Goal: Task Accomplishment & Management: Use online tool/utility

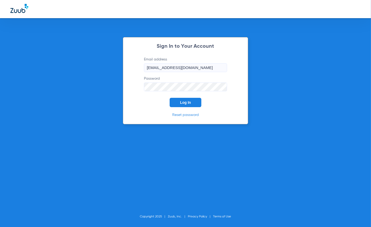
click at [188, 99] on button "Log In" at bounding box center [186, 102] width 32 height 9
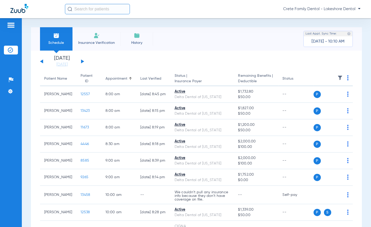
click at [334, 62] on app-single-date-navigator "[DATE] [DATE] [DATE] [DATE] [DATE] [DATE] [DATE] [DATE] [DATE] [DATE] [DATE] [D…" at bounding box center [196, 61] width 313 height 11
click at [83, 62] on button at bounding box center [82, 62] width 3 height 4
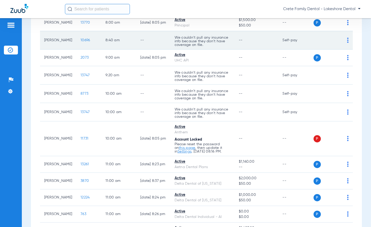
scroll to position [165, 0]
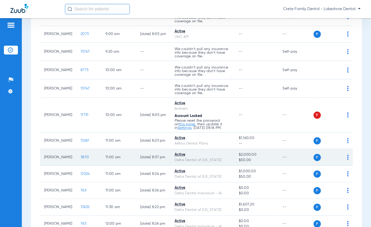
click at [84, 159] on span "3870" at bounding box center [85, 158] width 8 height 4
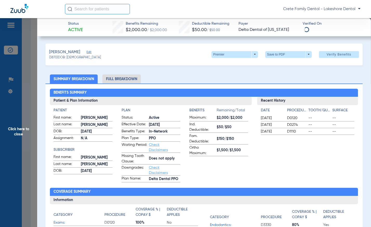
click at [126, 83] on li "Full Breakdown" at bounding box center [121, 79] width 38 height 9
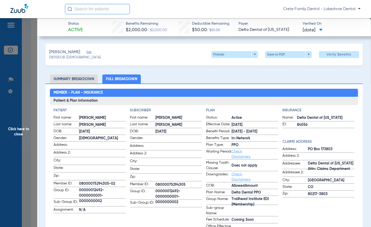
click at [93, 193] on span "00000012492-0000000001-0000000002" at bounding box center [102, 195] width 47 height 5
click at [91, 193] on span "00000012492-0000000001-0000000002" at bounding box center [102, 195] width 47 height 5
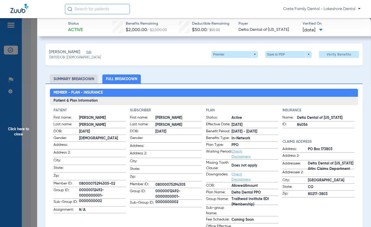
click at [91, 193] on span "00000012492-0000000001-0000000002" at bounding box center [102, 195] width 47 height 5
click at [119, 194] on span "00000012492-0000000001-0000000002" at bounding box center [102, 195] width 47 height 5
click at [96, 193] on span "00000012492-0000000001-0000000002" at bounding box center [102, 195] width 47 height 5
copy span "00000012492"
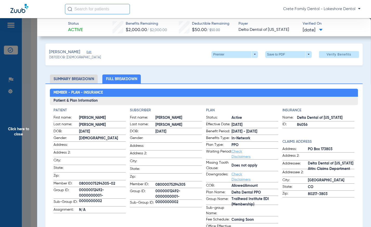
scroll to position [47, 0]
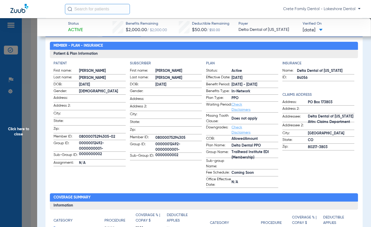
click at [258, 126] on label "Downgrades: Check Disclaimers" at bounding box center [242, 130] width 72 height 11
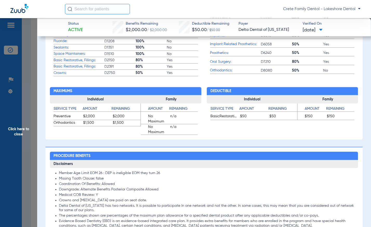
scroll to position [189, 0]
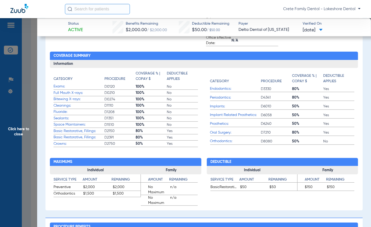
click at [31, 130] on span "Click here to close" at bounding box center [18, 131] width 37 height 227
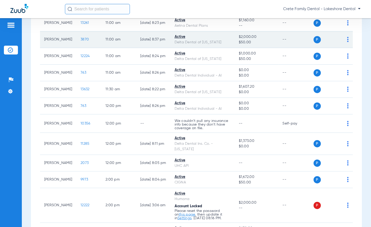
scroll to position [331, 0]
